Goal: Complete application form

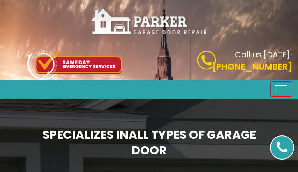
type input "GItfjXufiU"
type input "5745886537"
type input "[EMAIL_ADDRESS][DOMAIN_NAME]"
type input "EkgTIjkwpJGm"
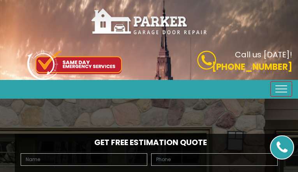
type input "ynDXSRahbvHfoCGv"
type input "7593321101"
type input "[EMAIL_ADDRESS][DOMAIN_NAME]"
type input "UtDljBqvsUmZ"
